Goal: Information Seeking & Learning: Find specific fact

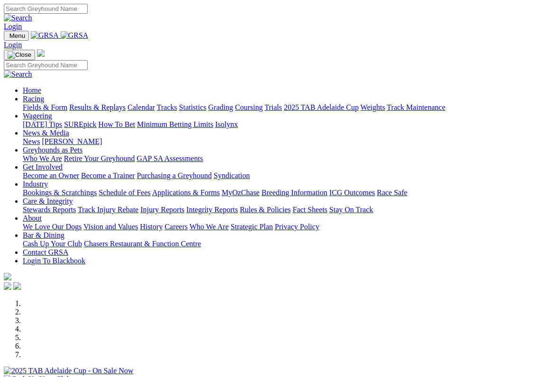
click at [44, 95] on link "Racing" at bounding box center [33, 99] width 21 height 8
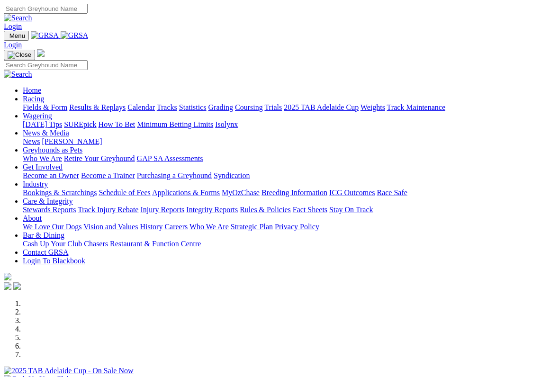
click at [44, 95] on link "Racing" at bounding box center [33, 99] width 21 height 8
click at [52, 112] on link "Wagering" at bounding box center [37, 116] width 29 height 8
click at [69, 129] on link "News & Media" at bounding box center [46, 133] width 46 height 8
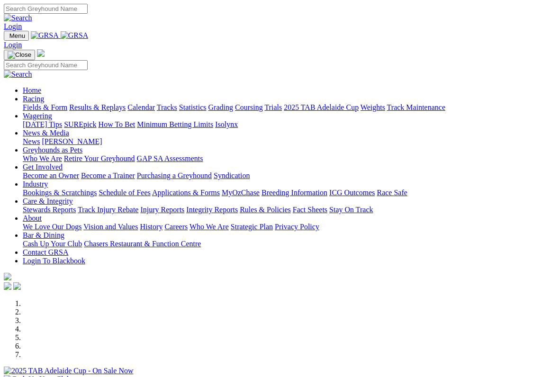
click at [44, 95] on link "Racing" at bounding box center [33, 99] width 21 height 8
click at [126, 103] on link "Results & Replays" at bounding box center [97, 107] width 56 height 8
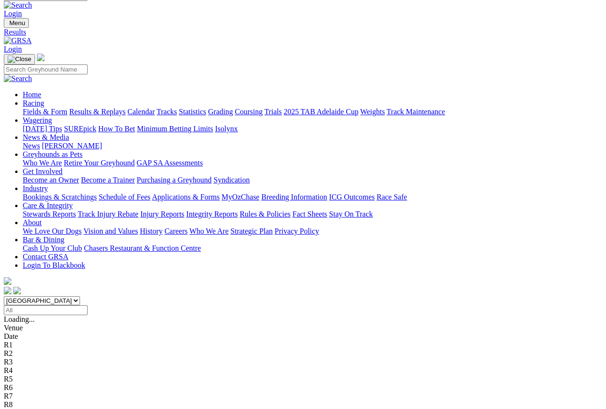
scroll to position [11, 0]
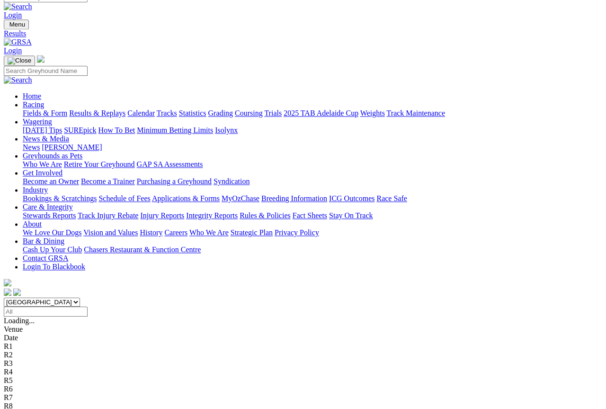
click at [88, 306] on input "Select date" at bounding box center [46, 311] width 84 height 10
click at [88, 306] on input "[DATE]" at bounding box center [46, 311] width 84 height 10
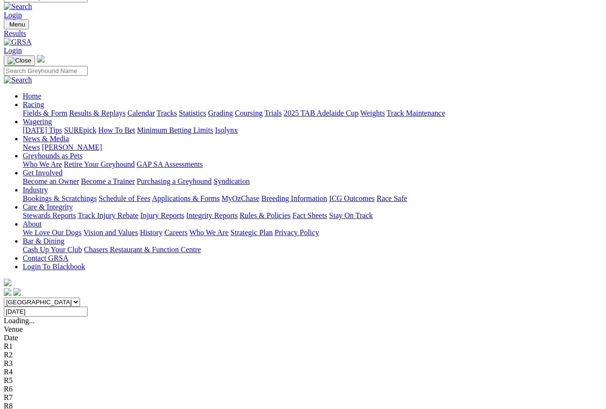
click at [88, 306] on input "[DATE]" at bounding box center [46, 311] width 84 height 10
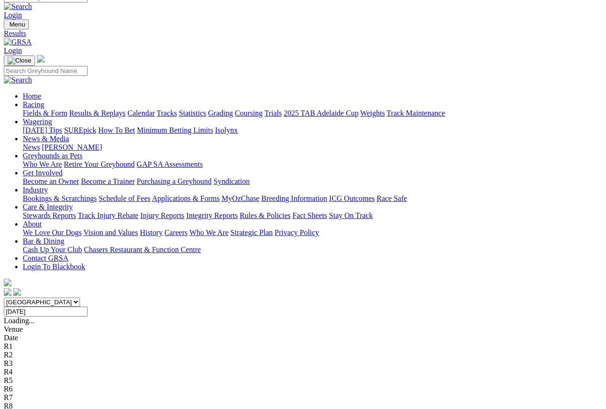
click at [88, 306] on input "[DATE]" at bounding box center [46, 311] width 84 height 10
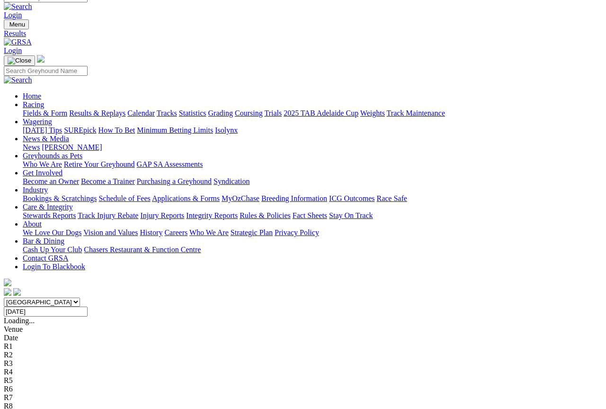
click at [88, 306] on input "[DATE]" at bounding box center [46, 311] width 84 height 10
type input "[DATE]"
